Goal: Book appointment/travel/reservation

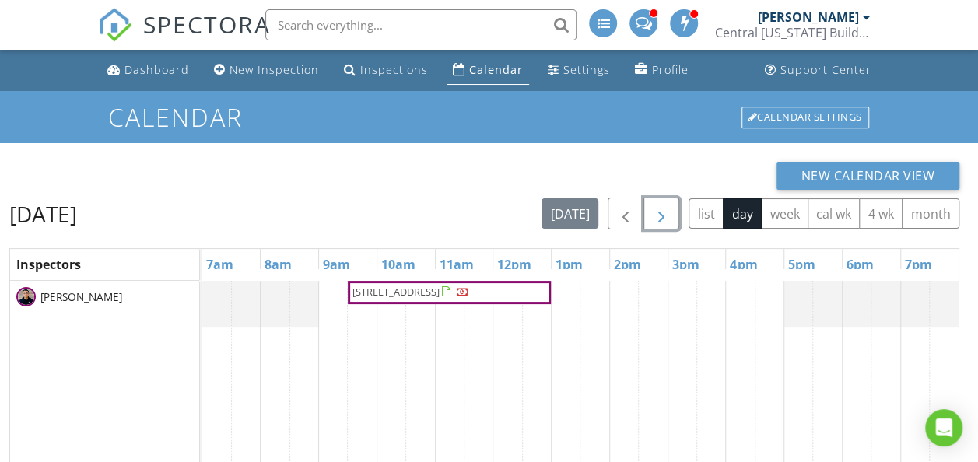
click at [663, 213] on span "button" at bounding box center [661, 214] width 19 height 19
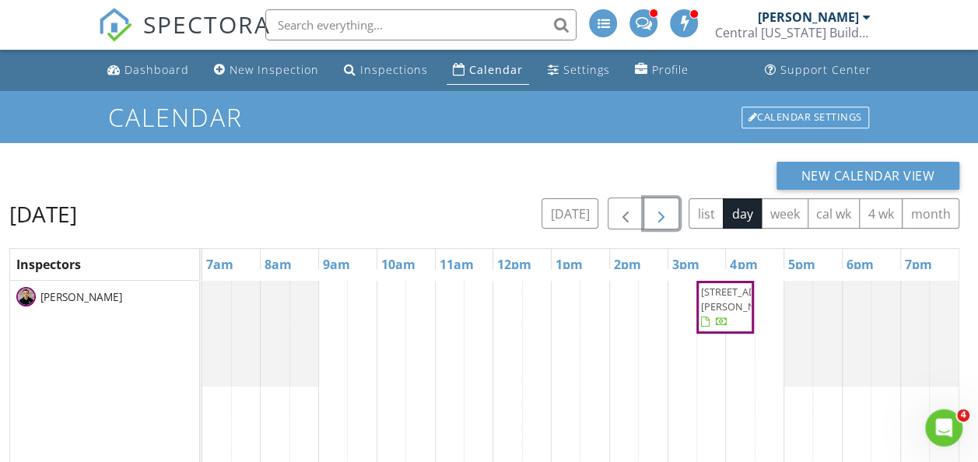
click at [664, 213] on span "button" at bounding box center [661, 214] width 19 height 19
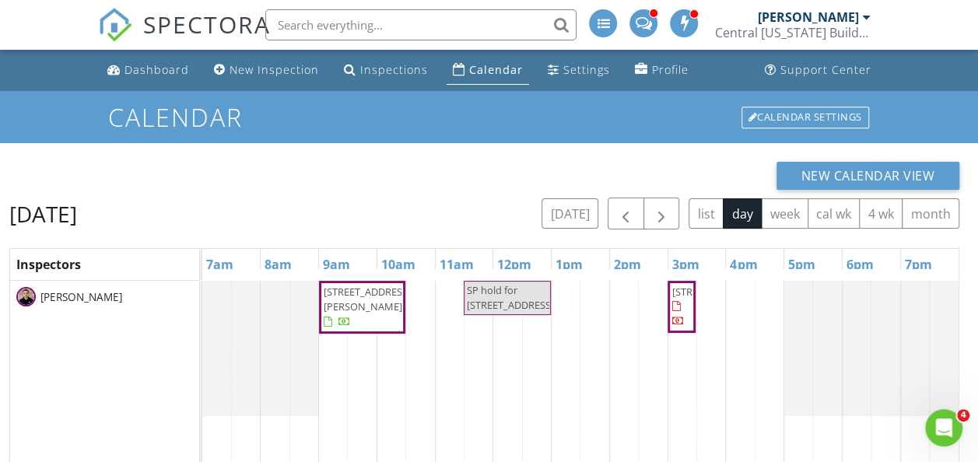
click at [465, 227] on div "[DATE] [DATE] list day week cal wk 4 wk month" at bounding box center [484, 214] width 950 height 32
click at [517, 352] on div "[STREET_ADDRESS][PERSON_NAME] SP hold for [STREET_ADDRESS] [STREET_ADDRESS]" at bounding box center [580, 470] width 756 height 379
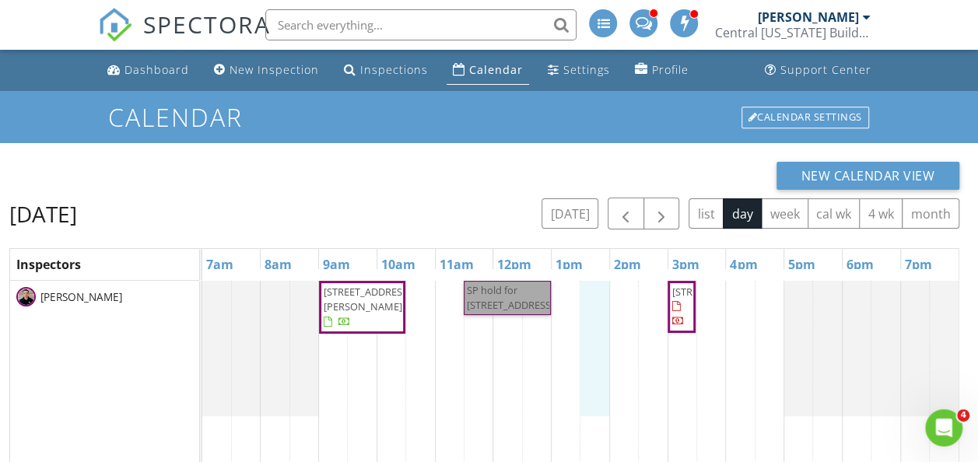
click at [594, 339] on div "[STREET_ADDRESS][PERSON_NAME] SP hold for [STREET_ADDRESS] [STREET_ADDRESS]" at bounding box center [580, 470] width 756 height 379
click at [521, 315] on link "SP hold for [STREET_ADDRESS]" at bounding box center [507, 298] width 87 height 34
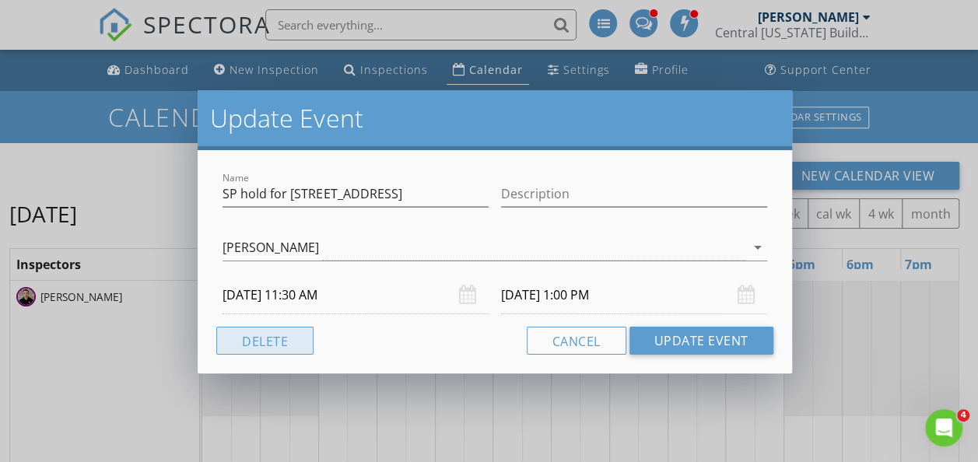
click at [298, 330] on button "Delete" at bounding box center [264, 341] width 97 height 28
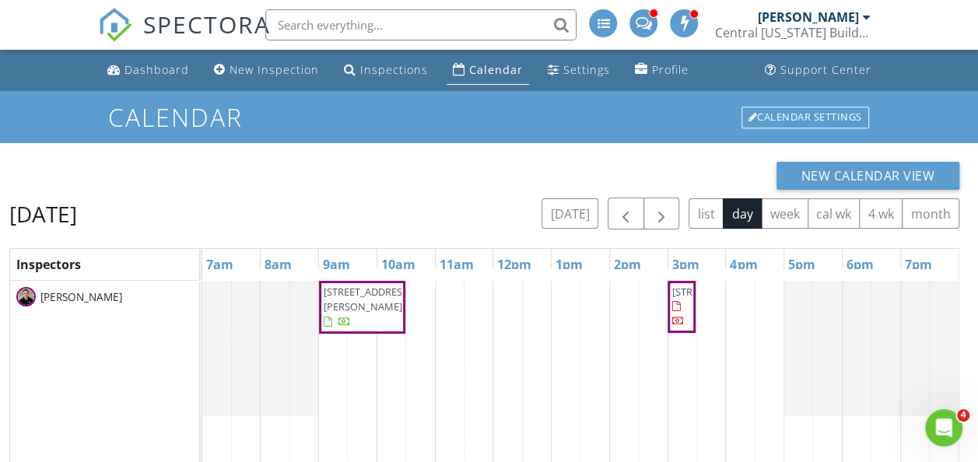
click at [479, 328] on div "[STREET_ADDRESS][PERSON_NAME] [STREET_ADDRESS]" at bounding box center [580, 470] width 756 height 379
click at [379, 185] on div "New Calendar View" at bounding box center [484, 176] width 950 height 28
click at [627, 203] on button "button" at bounding box center [626, 214] width 37 height 32
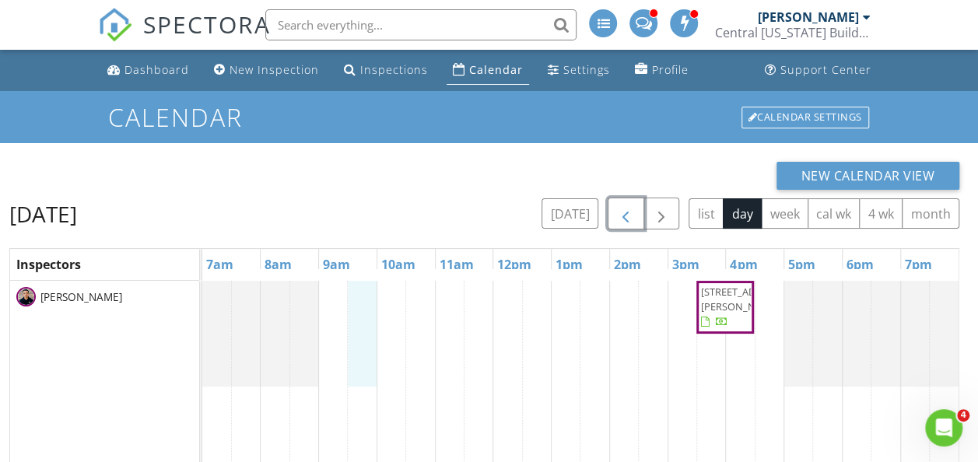
click at [364, 296] on div "[STREET_ADDRESS][PERSON_NAME]" at bounding box center [580, 470] width 756 height 379
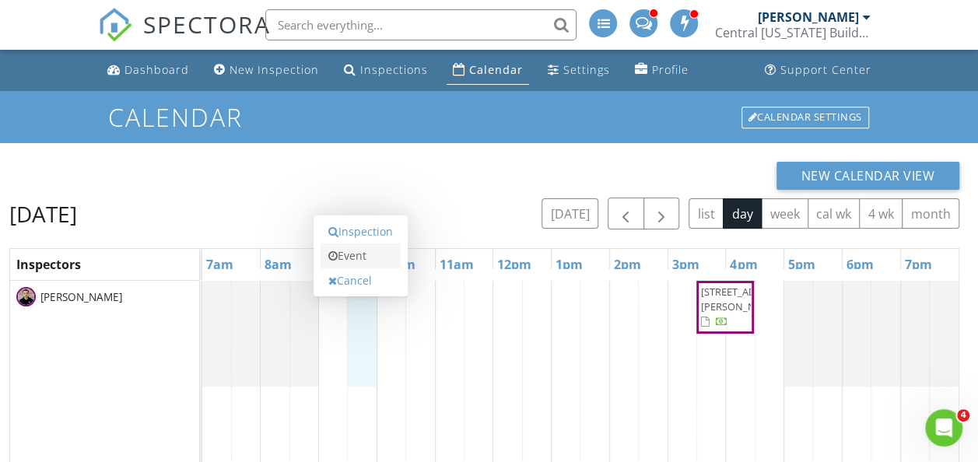
click at [366, 263] on link "Event" at bounding box center [361, 256] width 80 height 25
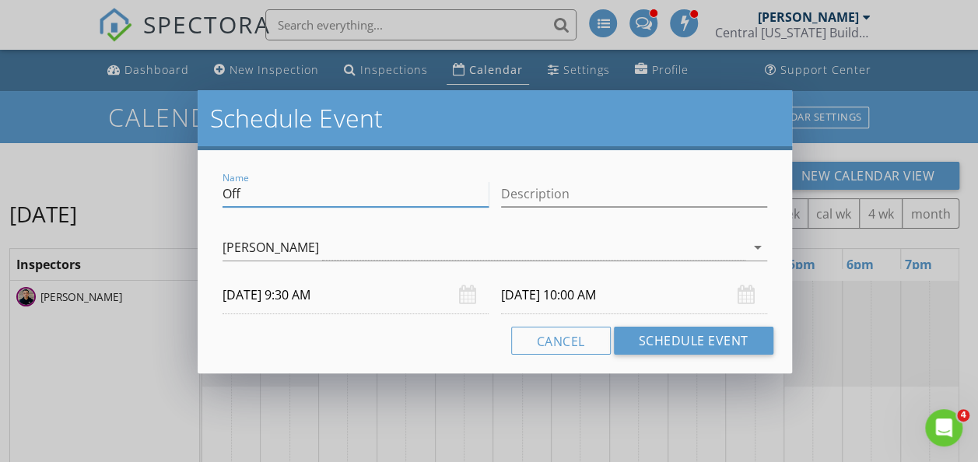
click at [318, 191] on input "Off" at bounding box center [356, 194] width 266 height 26
type input "O"
type input "B"
type input "C"
type input "O"
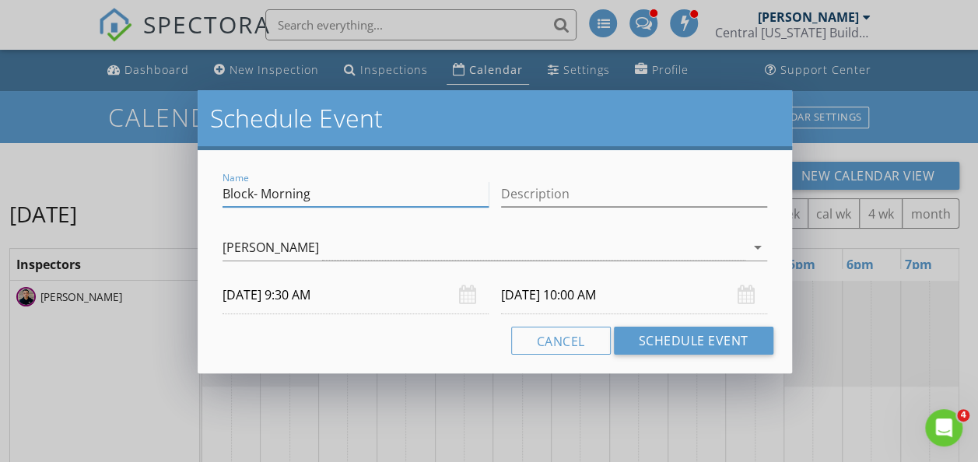
type input "Block- Morning"
click at [474, 137] on div "Schedule Event" at bounding box center [495, 120] width 594 height 60
click at [639, 300] on input "[DATE] 10:00 AM" at bounding box center [634, 295] width 266 height 38
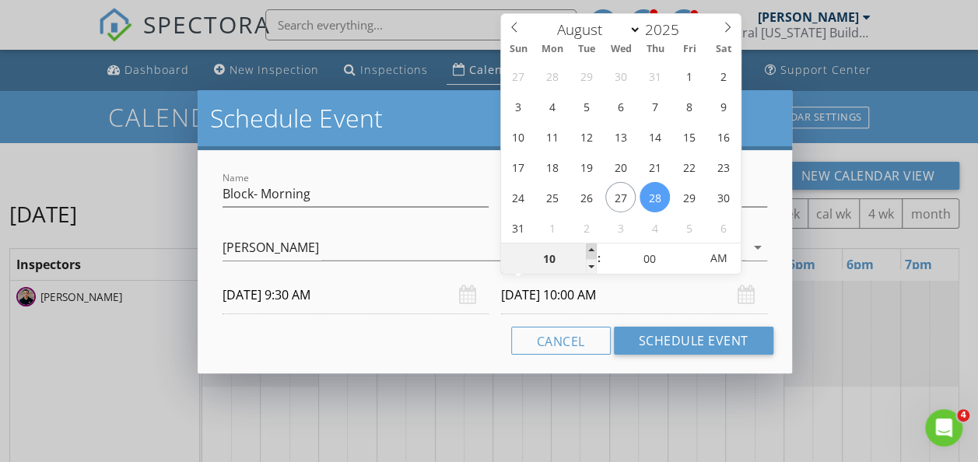
type input "11"
type input "[DATE] 11:00 AM"
click at [595, 249] on span at bounding box center [591, 252] width 11 height 16
type input "12"
type input "[DATE] 12:00 PM"
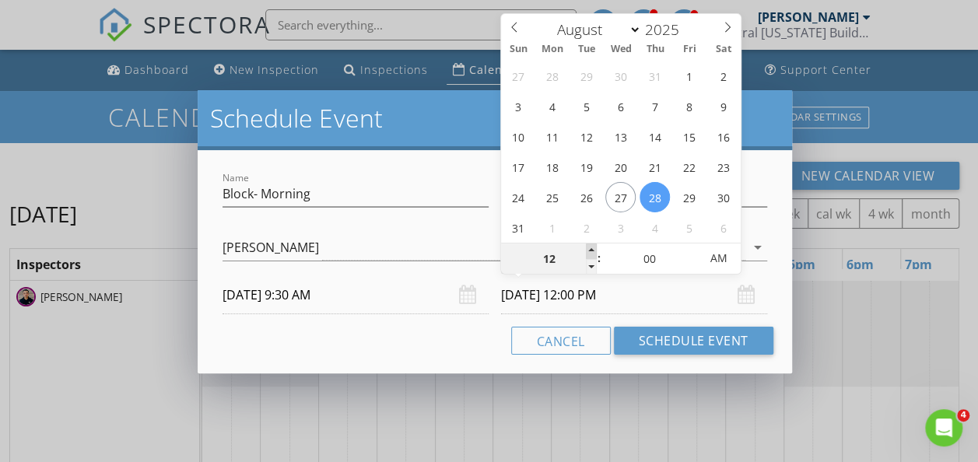
click at [594, 249] on span at bounding box center [591, 252] width 11 height 16
type input "01"
type input "[DATE] 1:00 PM"
click at [594, 249] on span at bounding box center [591, 252] width 11 height 16
type input "02"
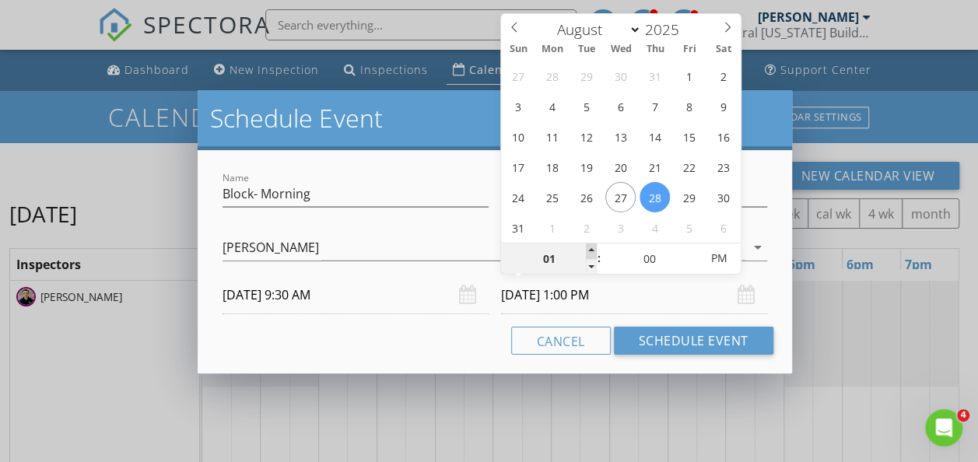
type input "[DATE] 2:00 PM"
click at [594, 249] on span at bounding box center [591, 252] width 11 height 16
type input "03"
type input "[DATE] 3:00 PM"
click at [594, 249] on span at bounding box center [591, 252] width 11 height 16
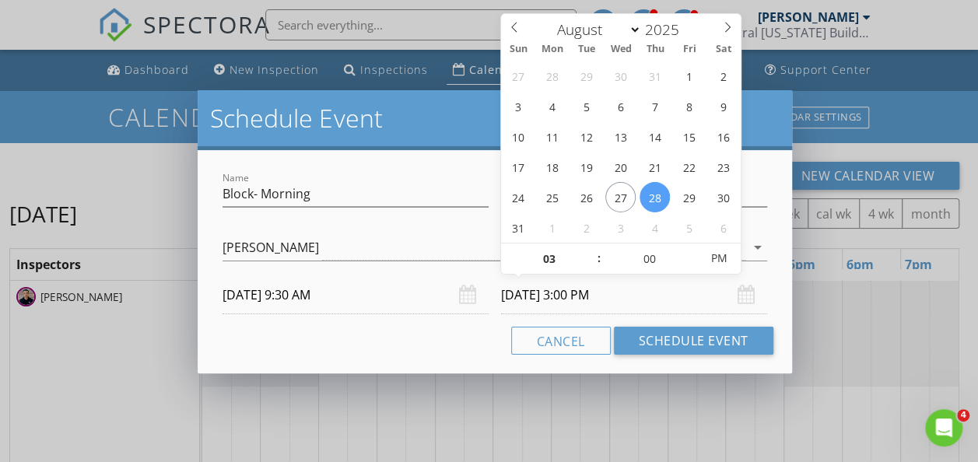
click at [363, 297] on input "[DATE] 9:30 AM" at bounding box center [356, 295] width 266 height 38
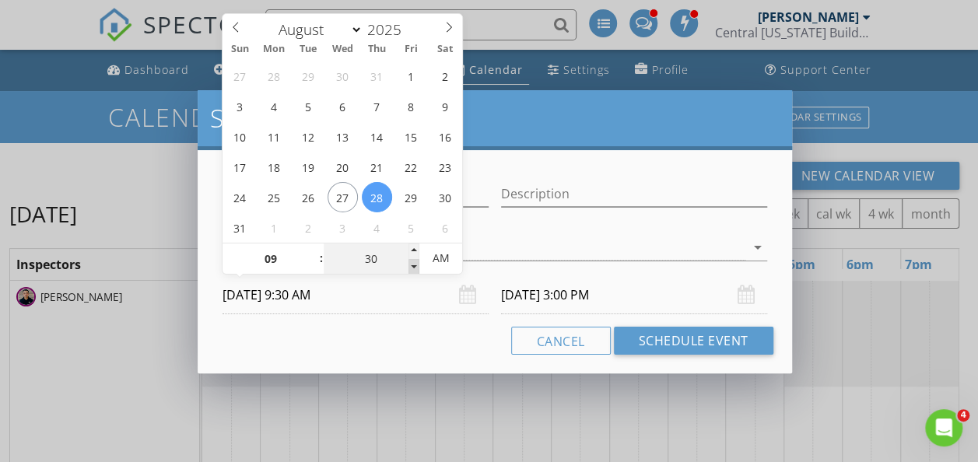
type input "25"
type input "[DATE] 9:25 AM"
click at [412, 265] on span at bounding box center [413, 267] width 11 height 16
type input "[DATE] 2:55 PM"
type input "20"
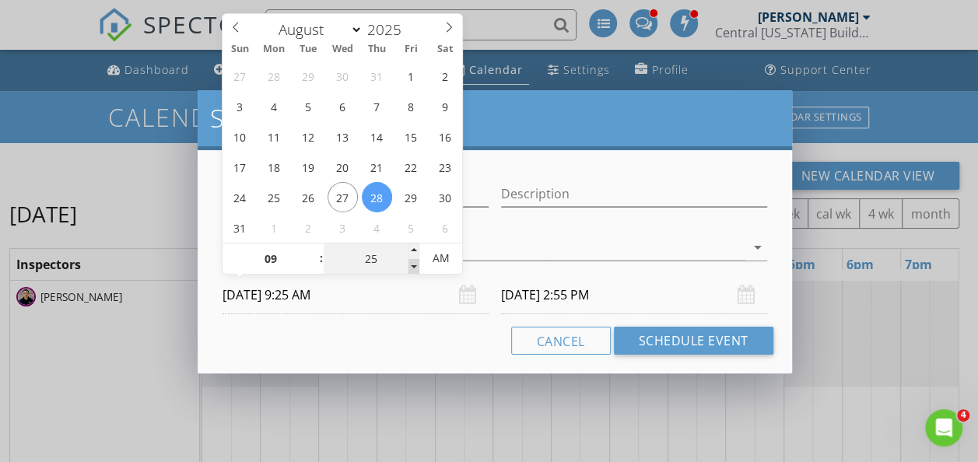
type input "[DATE] 9:20 AM"
click at [412, 265] on span at bounding box center [413, 267] width 11 height 16
type input "15"
type input "[DATE] 9:15 AM"
click at [412, 265] on span at bounding box center [413, 267] width 11 height 16
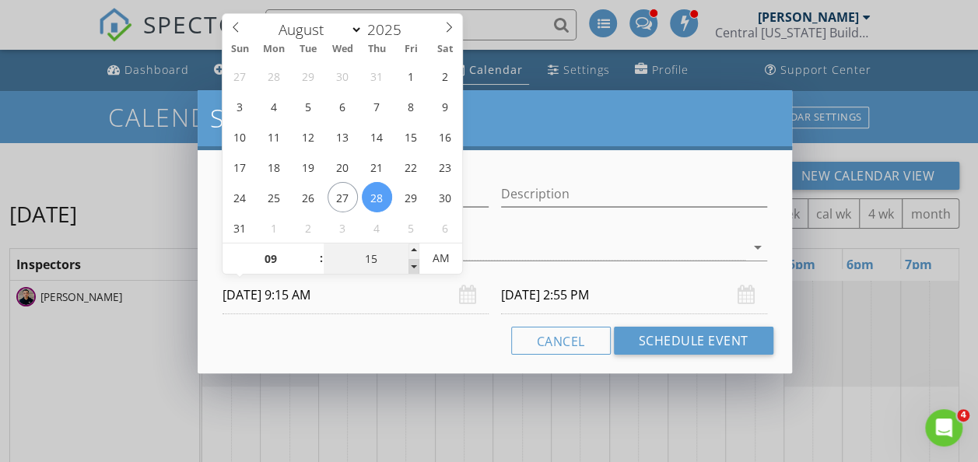
type input "10"
type input "[DATE] 9:10 AM"
click at [412, 265] on span at bounding box center [413, 267] width 11 height 16
type input "05"
type input "[DATE] 9:05 AM"
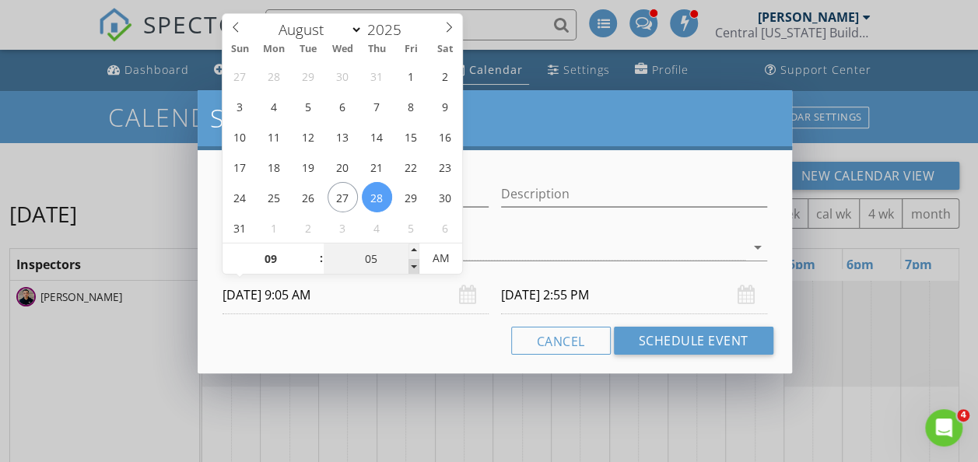
click at [412, 265] on span at bounding box center [413, 267] width 11 height 16
type input "00"
type input "[DATE] 9:00 AM"
click at [412, 265] on span at bounding box center [413, 267] width 11 height 16
type input "[DATE] 2:30 PM"
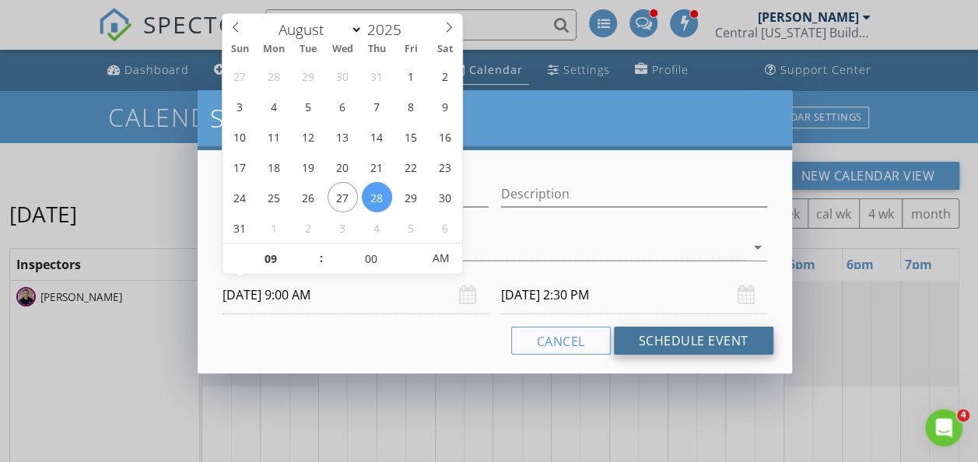
click at [668, 337] on button "Schedule Event" at bounding box center [694, 341] width 160 height 28
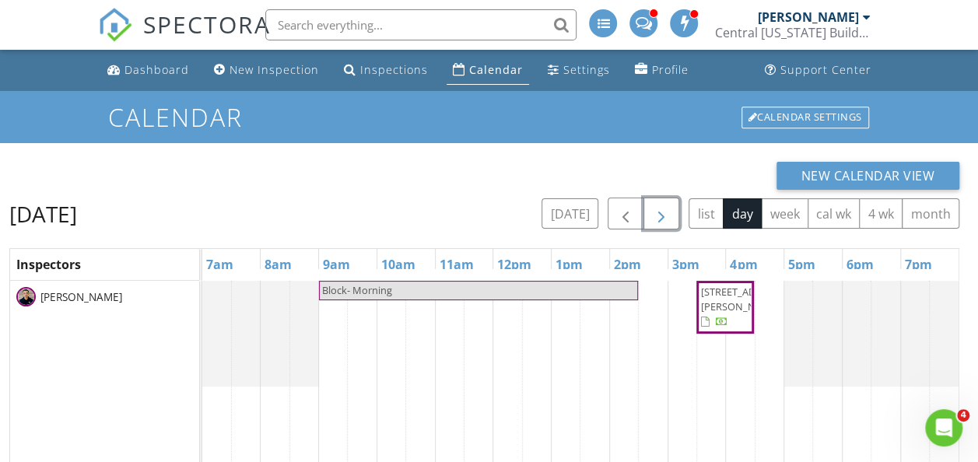
click at [671, 216] on span "button" at bounding box center [661, 214] width 19 height 19
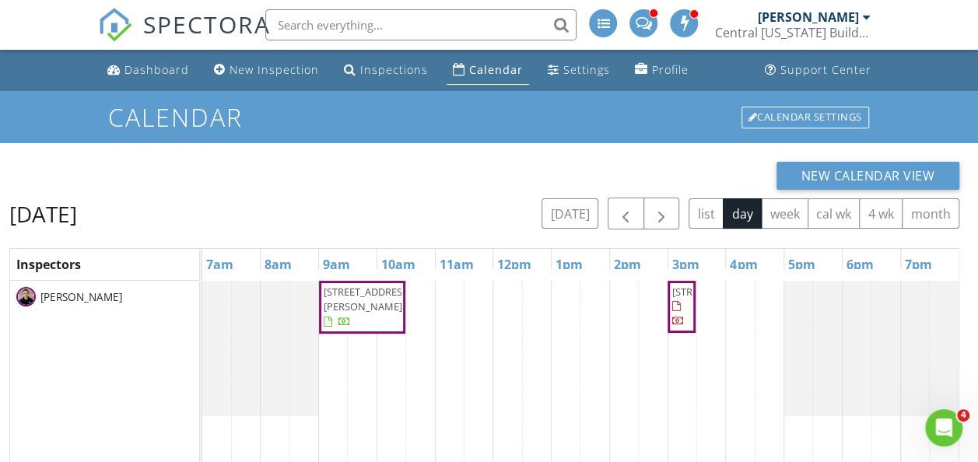
click at [317, 145] on div "New Calendar View [DATE] [DATE] list day week cal wk 4 wk month Inspectors 7am …" at bounding box center [489, 406] width 978 height 526
click at [627, 204] on button "button" at bounding box center [626, 214] width 37 height 32
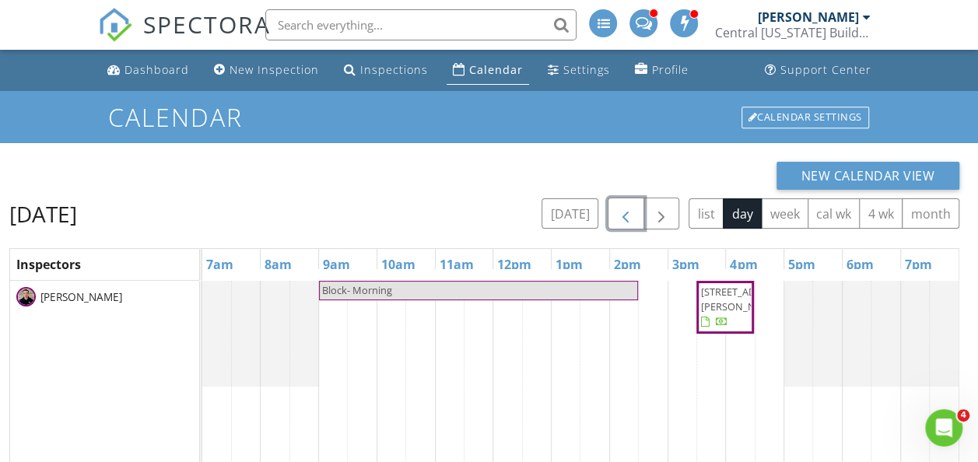
click at [622, 216] on span "button" at bounding box center [625, 214] width 19 height 19
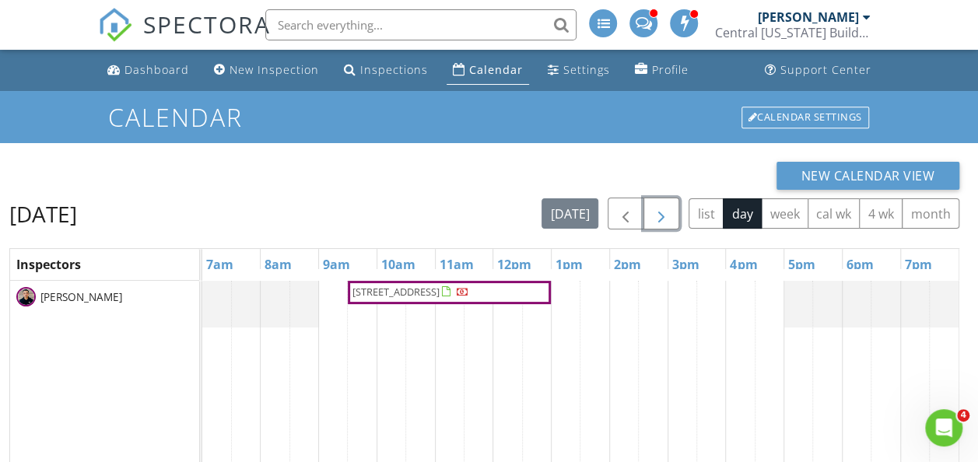
click at [655, 221] on span "button" at bounding box center [661, 214] width 19 height 19
